Goal: Navigation & Orientation: Find specific page/section

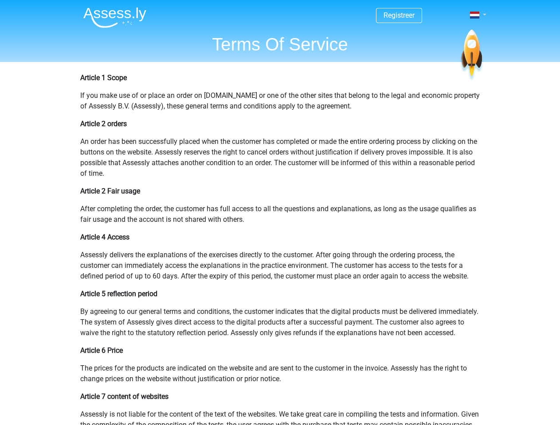
click at [475, 15] on span at bounding box center [474, 15] width 9 height 7
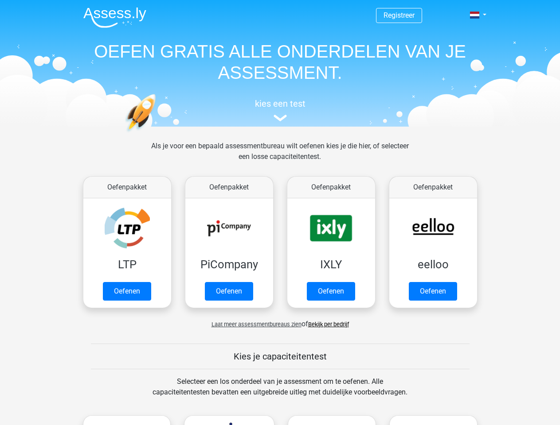
click at [475, 15] on span at bounding box center [474, 15] width 9 height 7
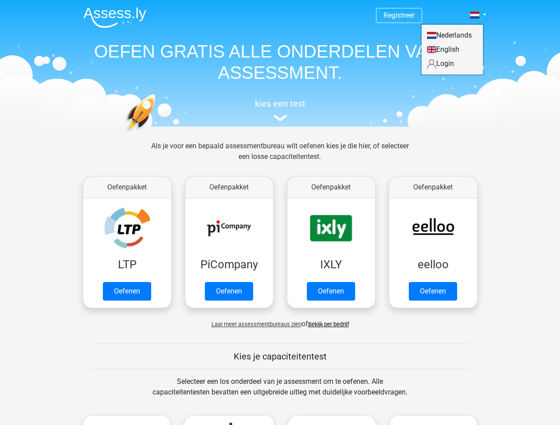
click at [254, 324] on span "Laat meer assessmentbureaus zien" at bounding box center [256, 324] width 90 height 7
